Goal: Transaction & Acquisition: Purchase product/service

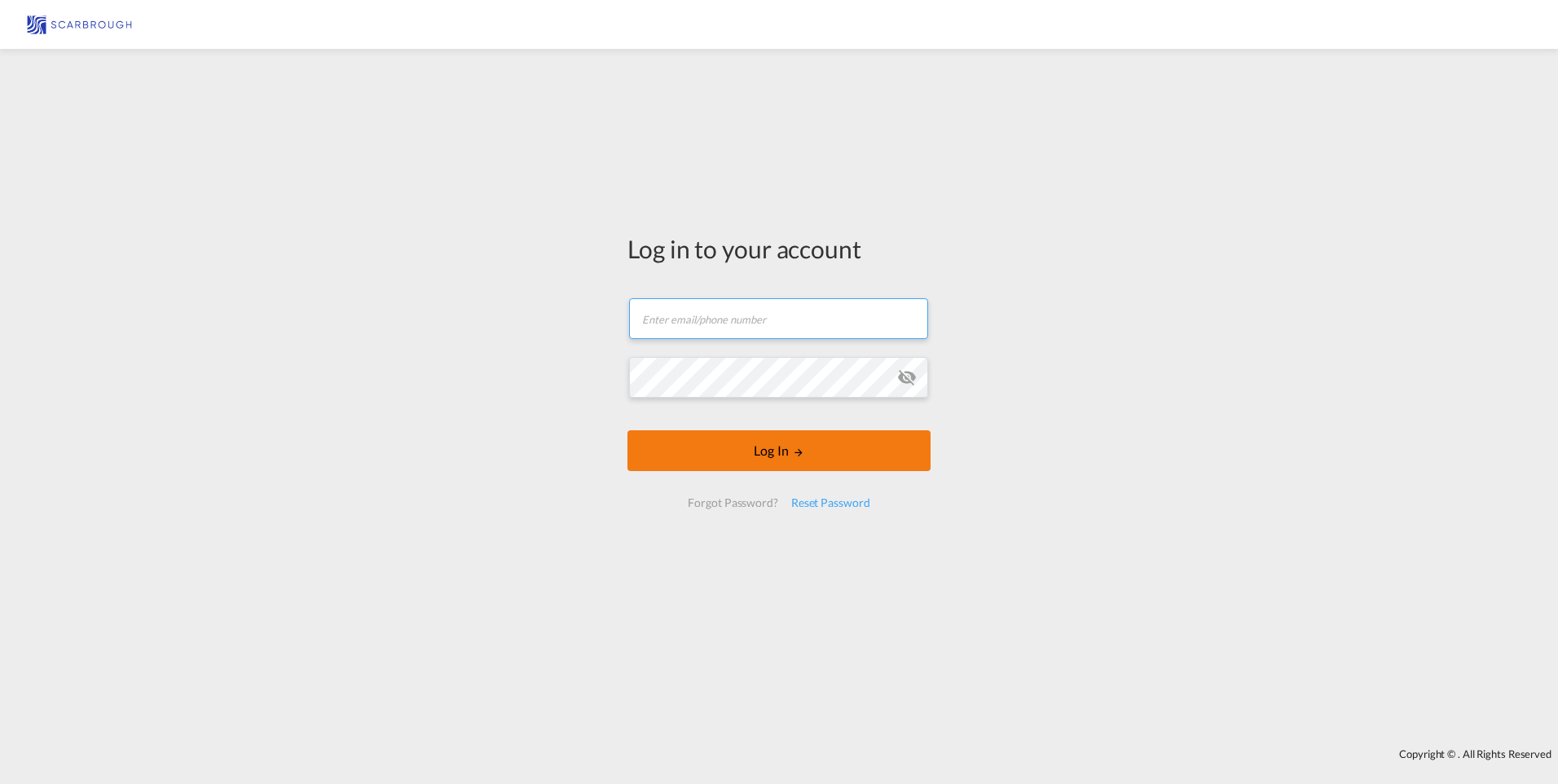
type input "[PERSON_NAME][EMAIL_ADDRESS][DOMAIN_NAME]"
click at [710, 443] on button "Log In" at bounding box center [778, 450] width 303 height 41
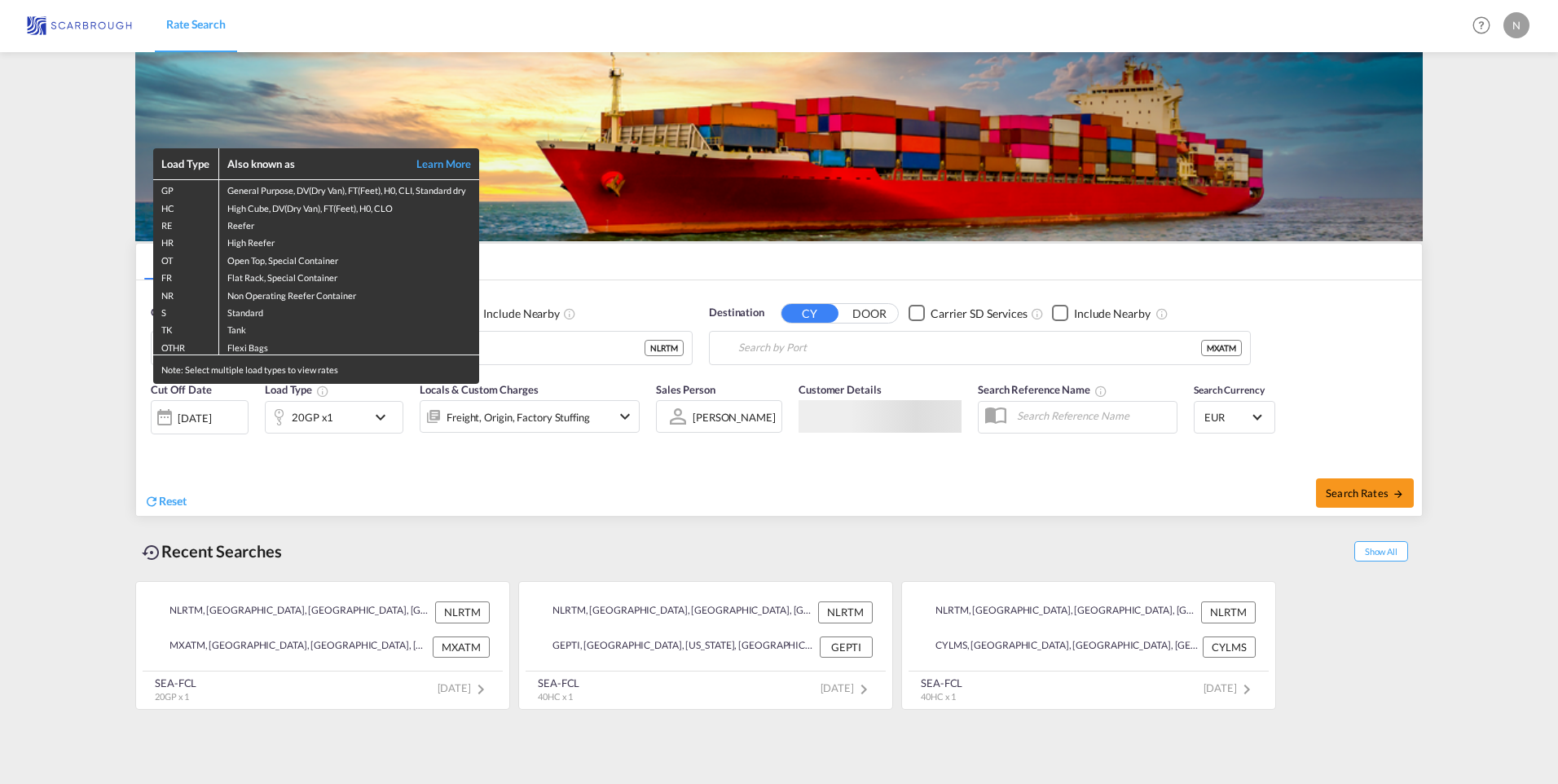
type input "[GEOGRAPHIC_DATA], NLRTM"
click at [53, 341] on div "Load Type Also known as Learn More GP General Purpose, DV(Dry Van), FT(Feet), H…" at bounding box center [779, 392] width 1558 height 784
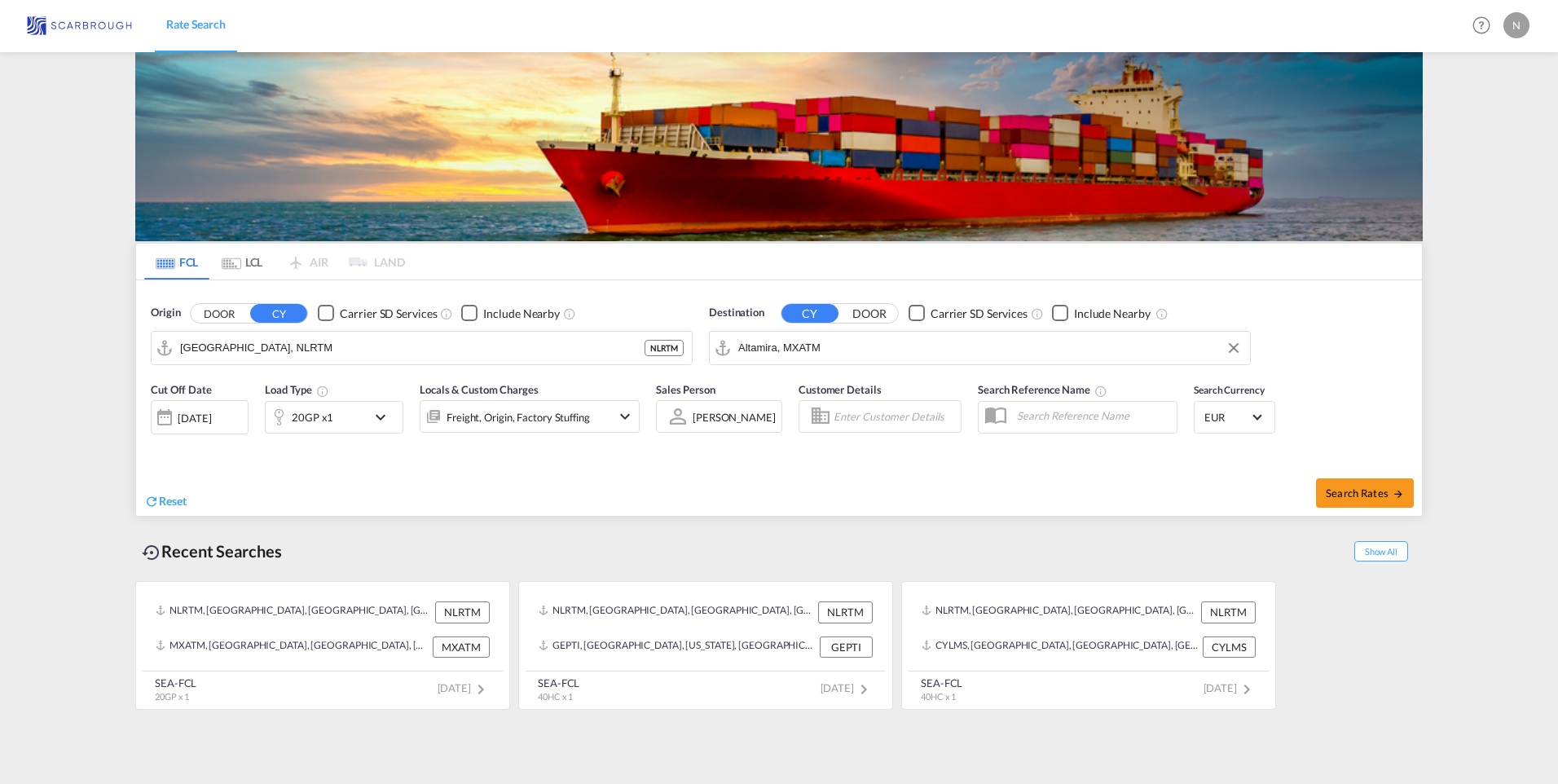
click at [809, 356] on input "Altamira, MXATM" at bounding box center [990, 348] width 503 height 24
click at [779, 390] on div "Jedda h [GEOGRAPHIC_DATA] SAJED" at bounding box center [864, 393] width 310 height 49
type input "Jeddah, SAJED"
click at [207, 419] on div "[DATE]" at bounding box center [194, 417] width 34 height 15
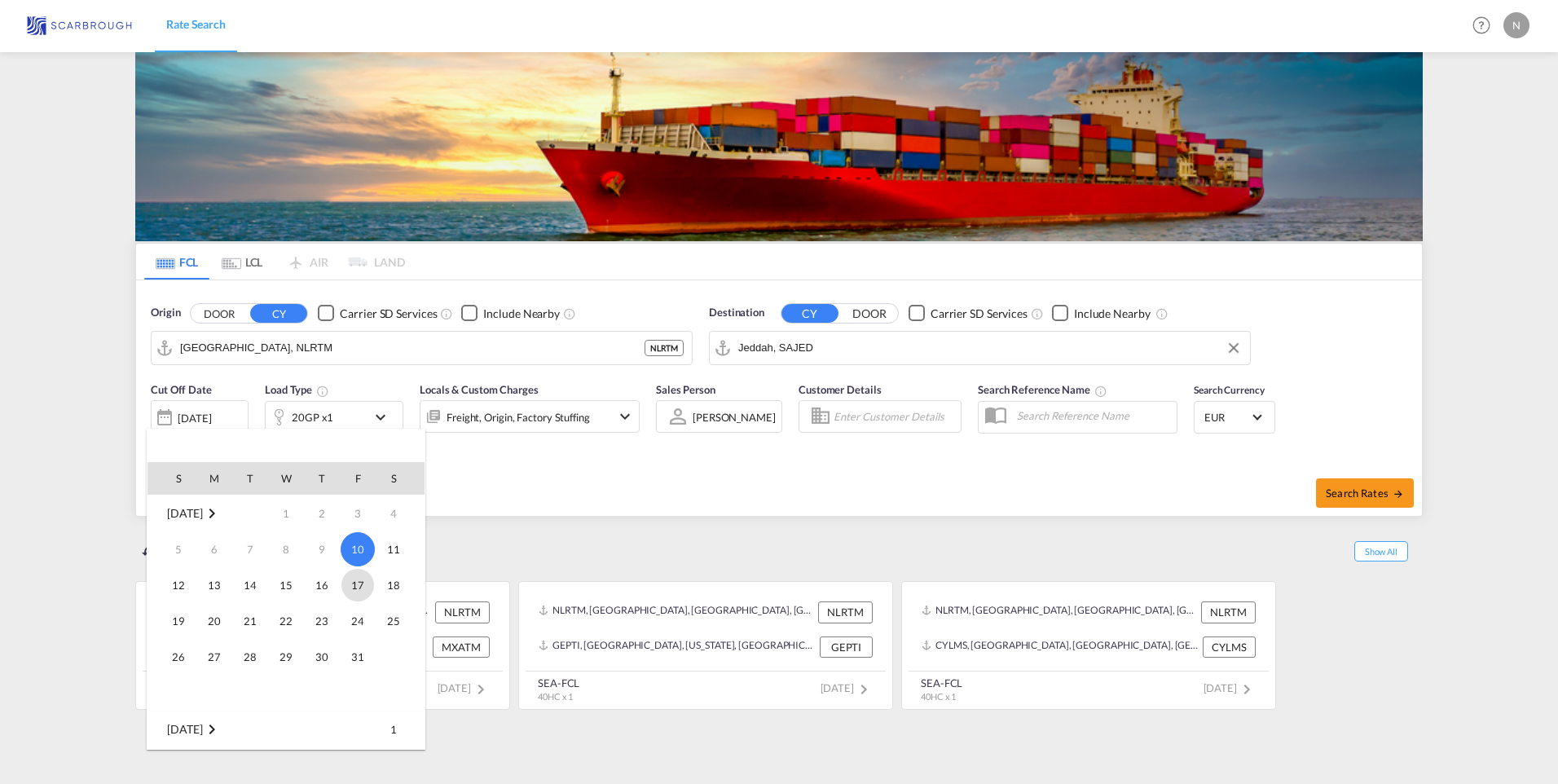
click at [350, 590] on span "17" at bounding box center [358, 585] width 33 height 33
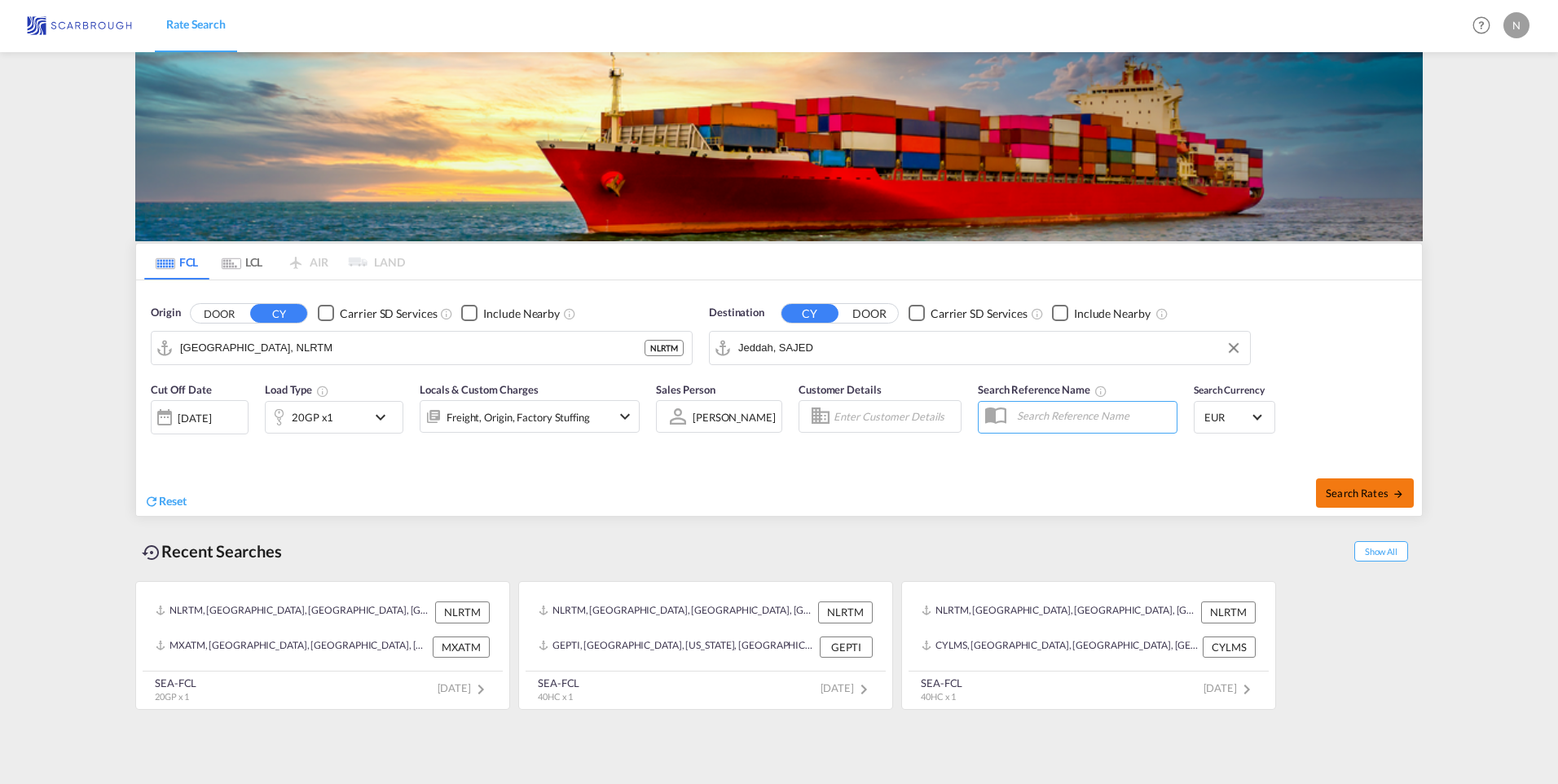
click at [1355, 503] on button "Search Rates" at bounding box center [1365, 493] width 98 height 29
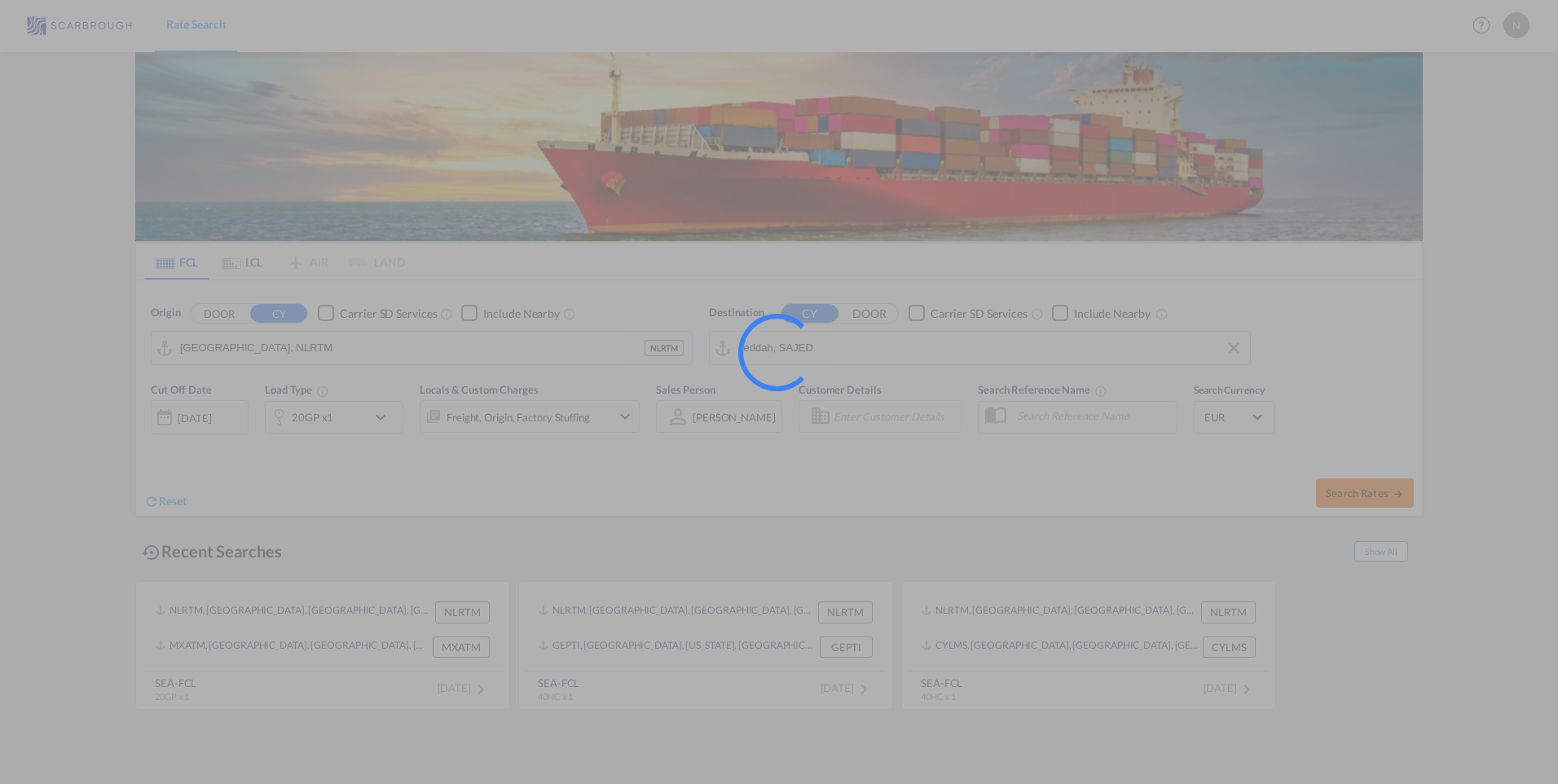
type input "NLRTM to SAJED / [DATE]"
